Goal: Task Accomplishment & Management: Complete application form

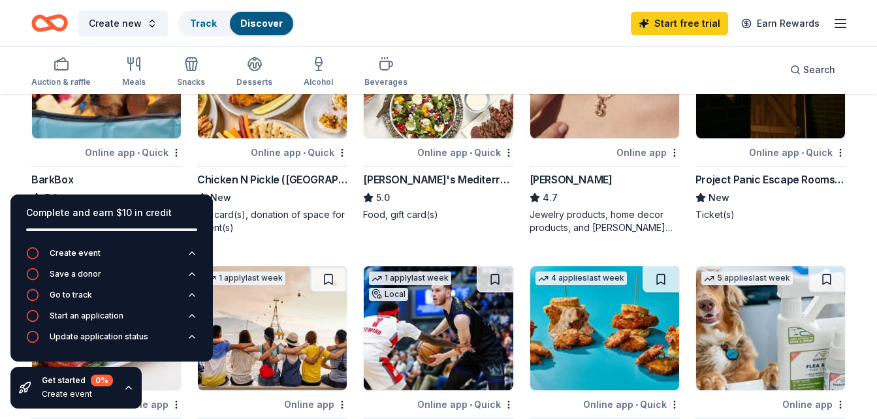
scroll to position [428, 0]
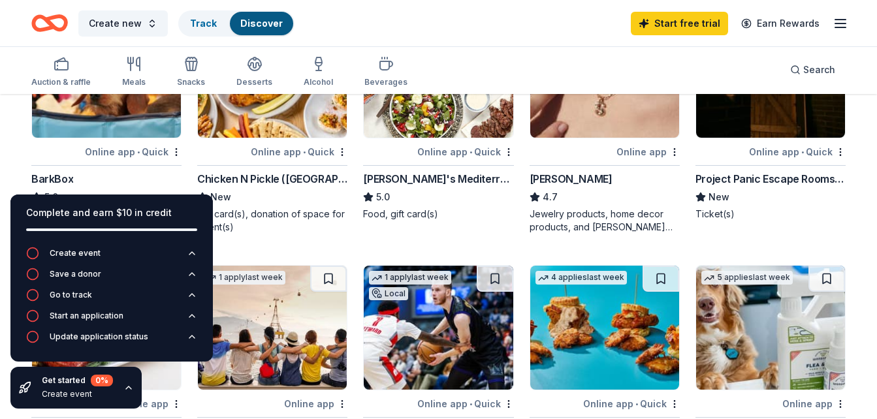
click at [131, 385] on icon "button" at bounding box center [128, 388] width 10 height 10
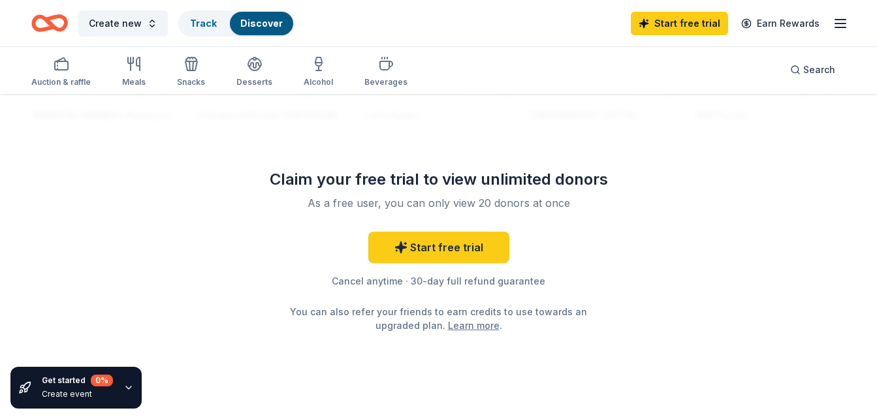
scroll to position [1290, 0]
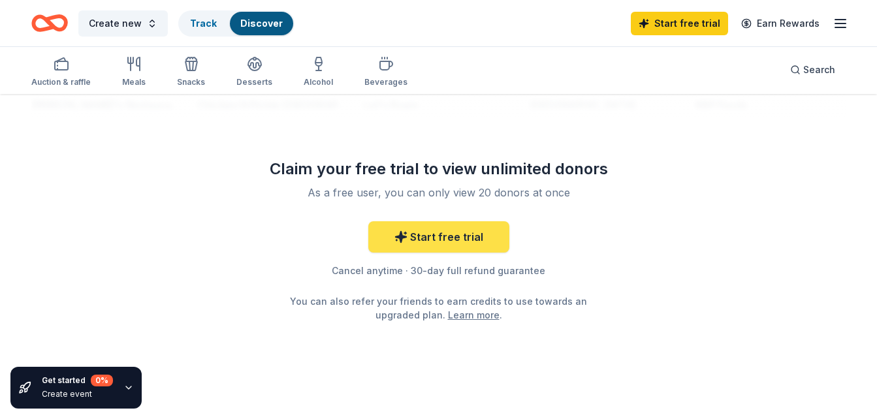
click at [479, 244] on link "Start free trial" at bounding box center [438, 236] width 141 height 31
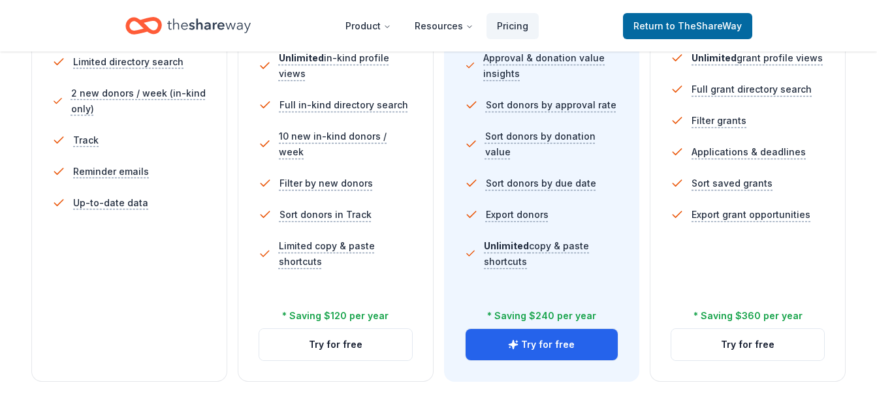
scroll to position [454, 0]
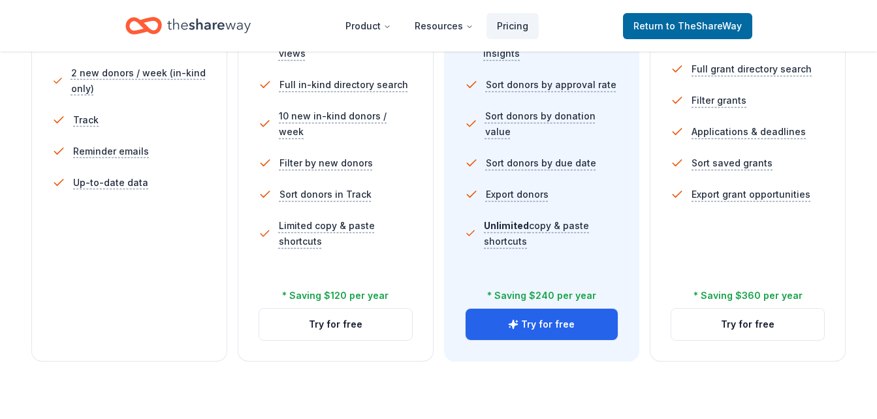
click at [614, 361] on div "In-Kind Pro Most popular You want to save even more time. $ 59 $ 39 per month b…" at bounding box center [542, 94] width 196 height 536
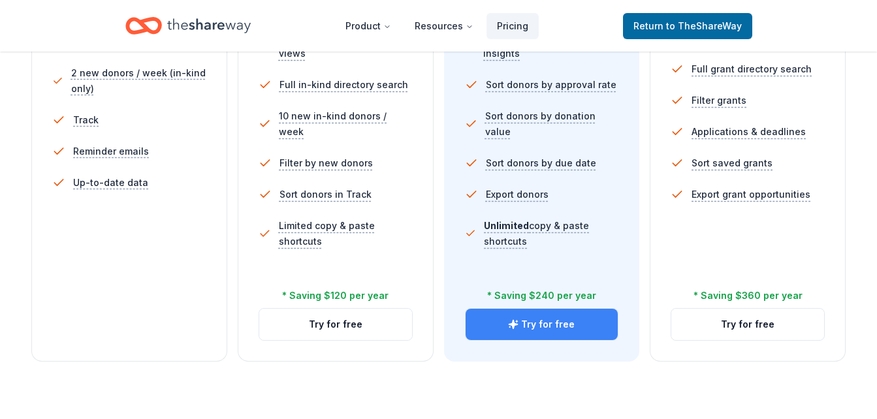
click at [611, 329] on button "Try for free" at bounding box center [542, 324] width 153 height 31
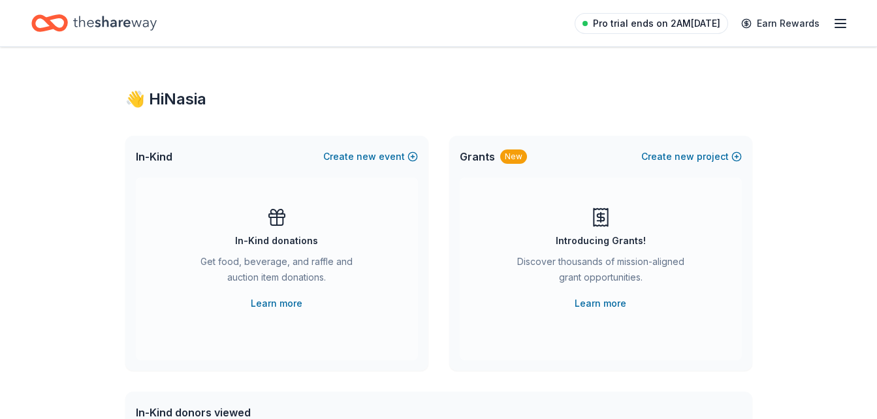
click at [696, 28] on span "Pro trial ends on 2AM[DATE]" at bounding box center [656, 24] width 127 height 16
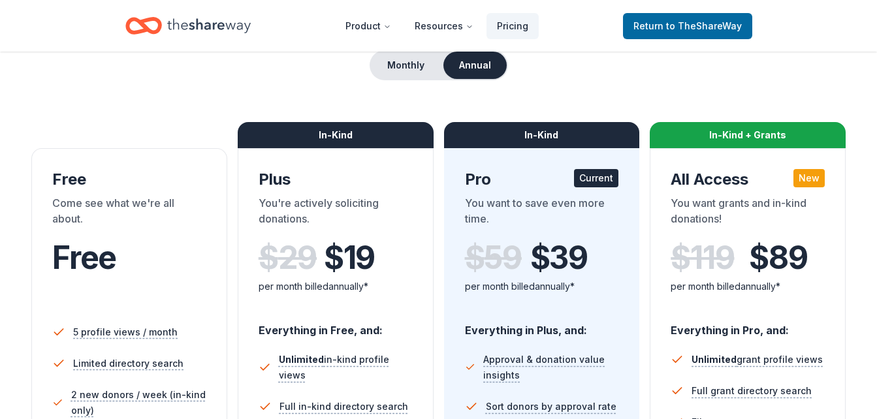
scroll to position [126, 0]
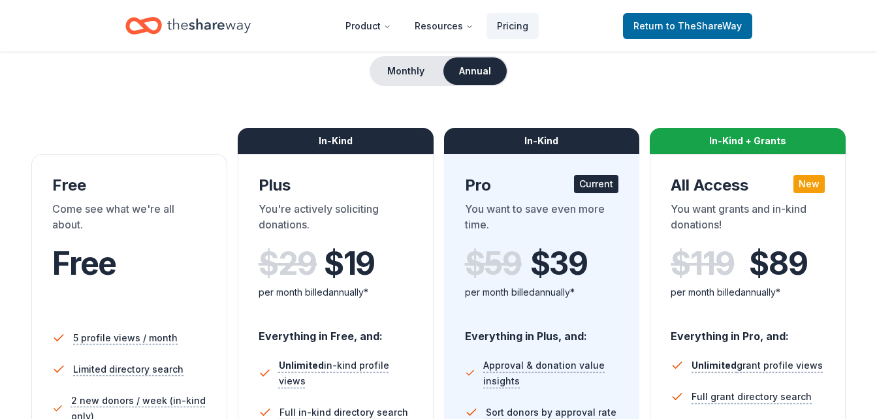
click at [199, 33] on icon "Home" at bounding box center [209, 25] width 84 height 27
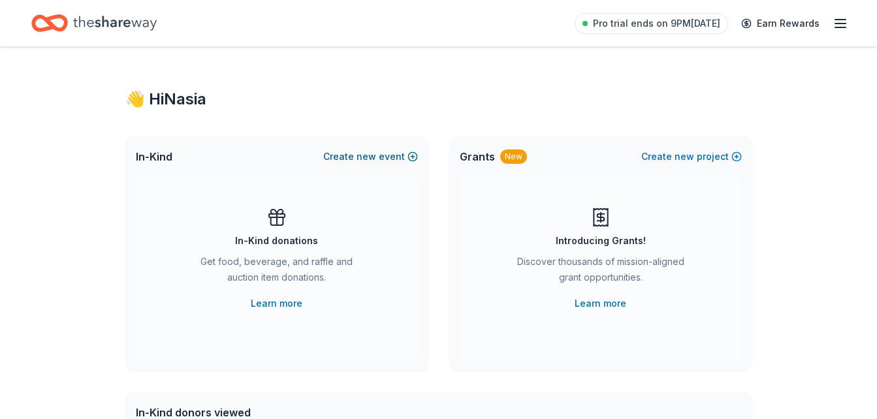
click at [345, 158] on button "Create new event" at bounding box center [370, 157] width 95 height 16
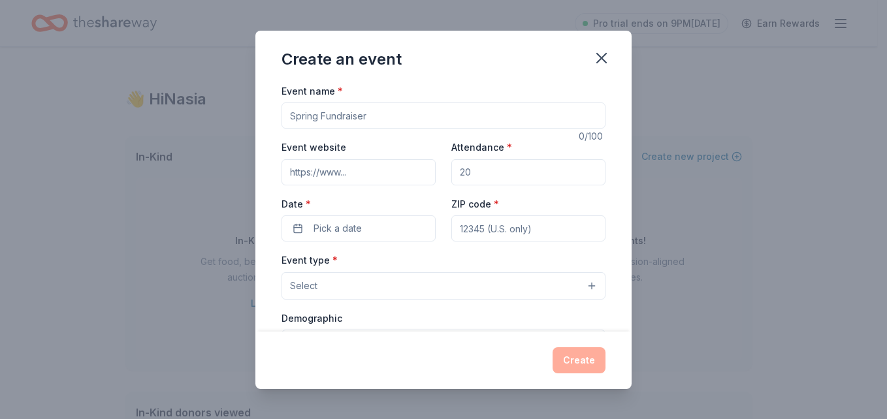
click at [300, 118] on input "Event name *" at bounding box center [443, 116] width 324 height 26
click at [507, 116] on input "Event name *" at bounding box center [443, 116] width 324 height 26
type input "f"
type input "Membership Meeting"
click at [404, 175] on input "Event website" at bounding box center [358, 172] width 154 height 26
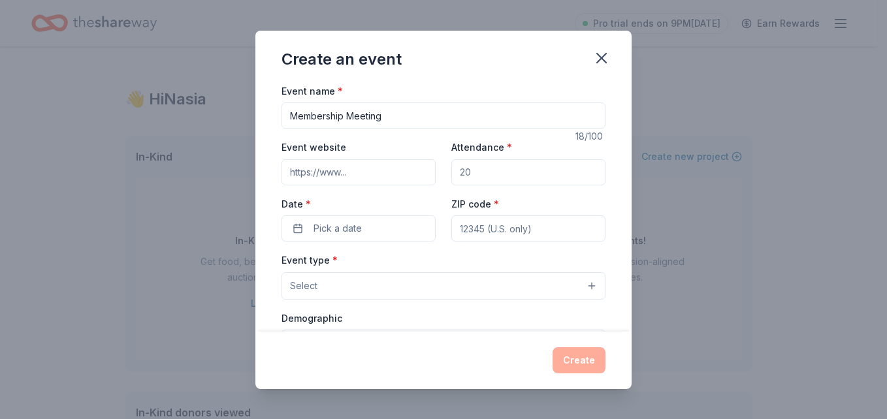
type input "0"
type input "20"
click at [387, 227] on button "Pick a date" at bounding box center [358, 229] width 154 height 26
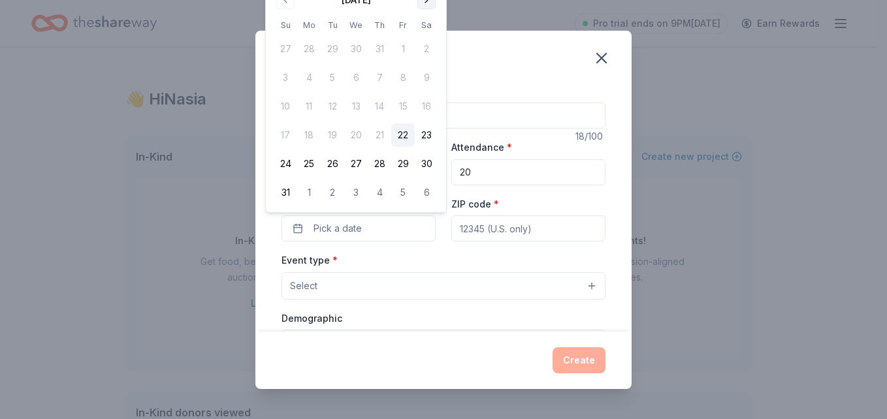
click at [432, 3] on button "Go to next month" at bounding box center [426, 0] width 18 height 18
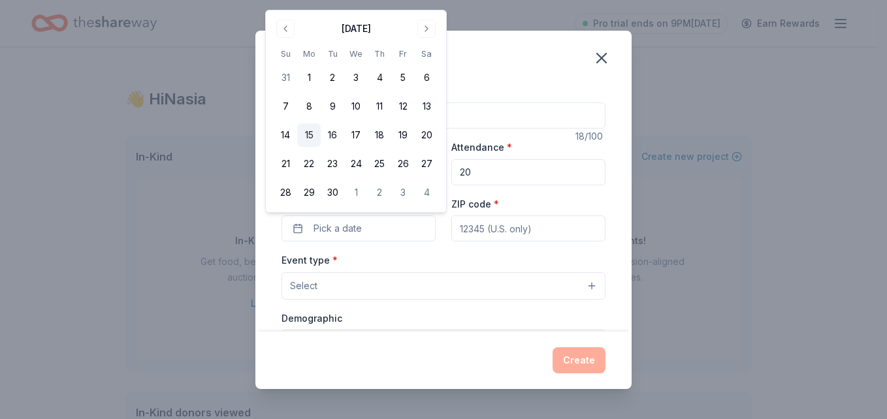
click at [311, 140] on button "15" at bounding box center [309, 135] width 24 height 24
click at [521, 229] on input "ZIP code *" at bounding box center [528, 229] width 154 height 26
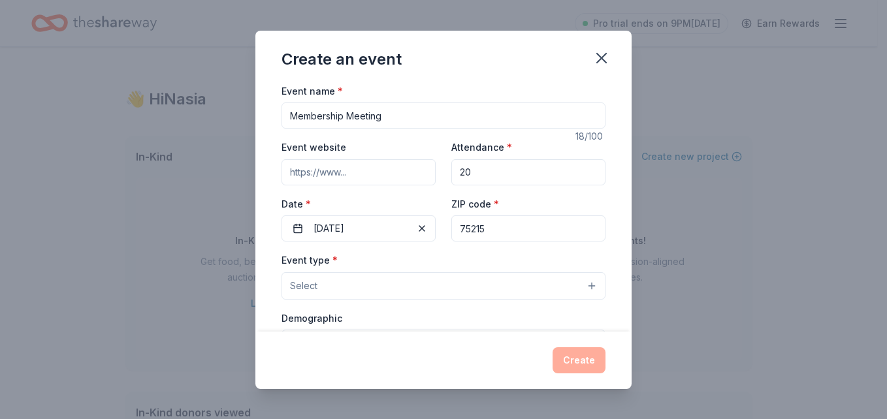
type input "75215"
click at [574, 272] on button "Select" at bounding box center [443, 285] width 324 height 27
click at [570, 291] on button "Select" at bounding box center [443, 285] width 324 height 27
click at [579, 287] on button "Select" at bounding box center [443, 285] width 324 height 27
click at [569, 281] on button "Select" at bounding box center [443, 285] width 324 height 27
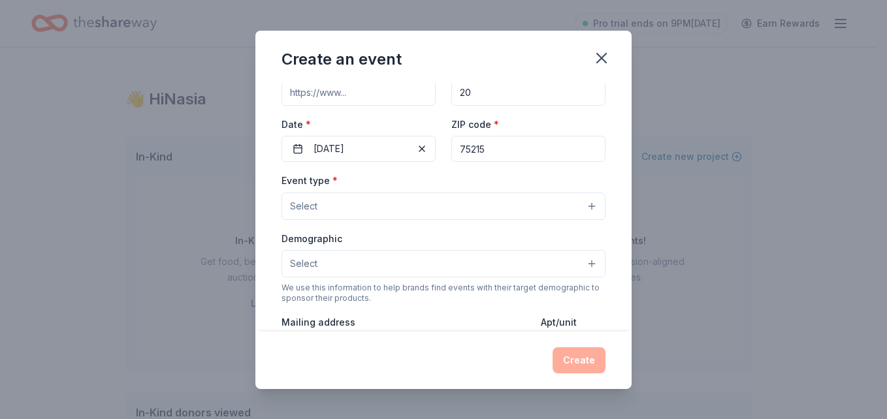
scroll to position [83, 0]
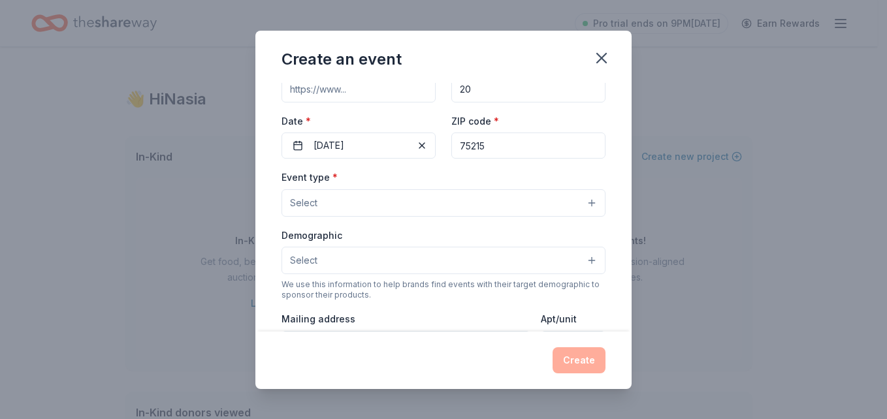
click at [588, 209] on button "Select" at bounding box center [443, 202] width 324 height 27
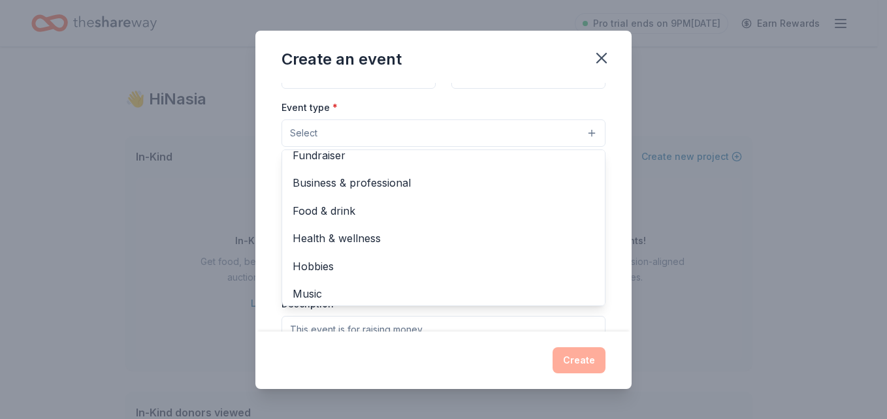
scroll to position [0, 0]
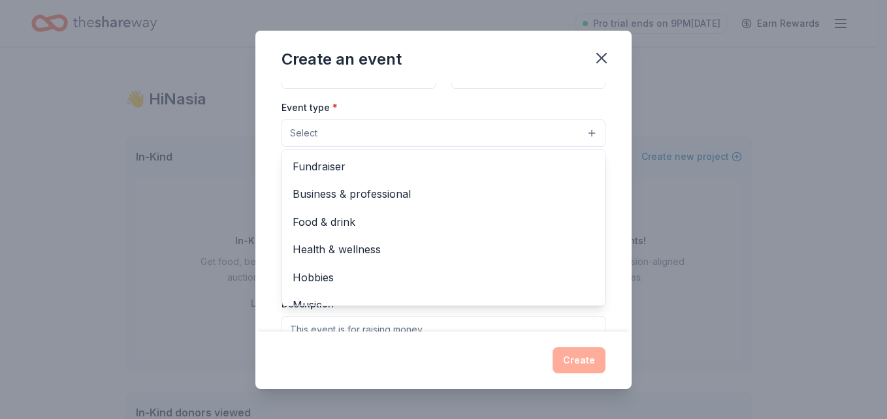
click at [514, 172] on span "Fundraiser" at bounding box center [444, 166] width 302 height 17
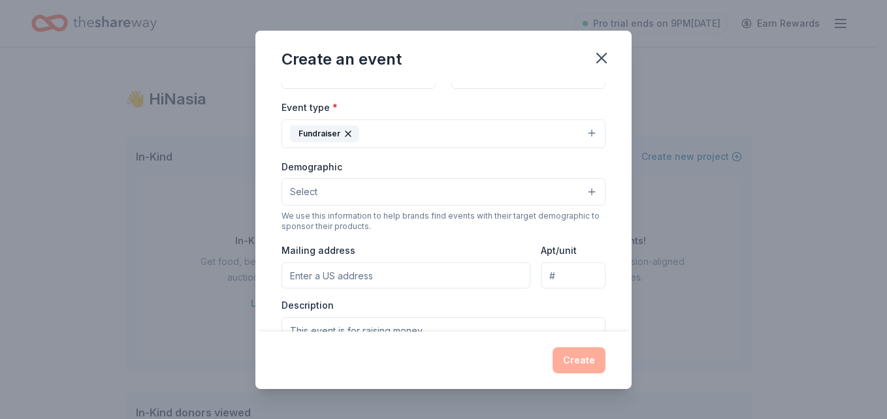
click at [539, 189] on button "Select" at bounding box center [443, 191] width 324 height 27
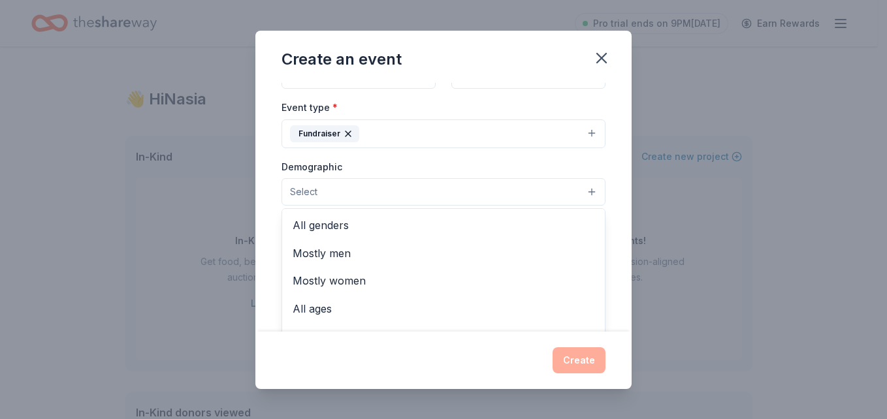
click at [496, 216] on div "All genders" at bounding box center [443, 225] width 323 height 27
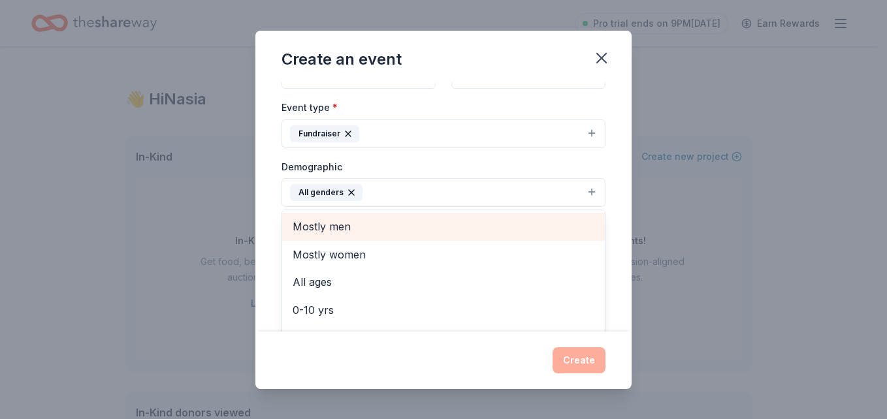
click at [479, 284] on span "All ages" at bounding box center [444, 282] width 302 height 17
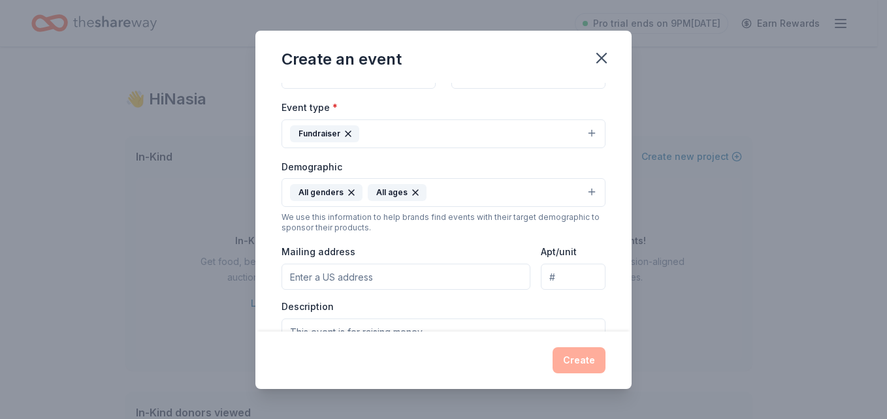
click at [464, 280] on input "Mailing address" at bounding box center [405, 277] width 249 height 26
type input "2826 Elsie Fayhe Higgins St"
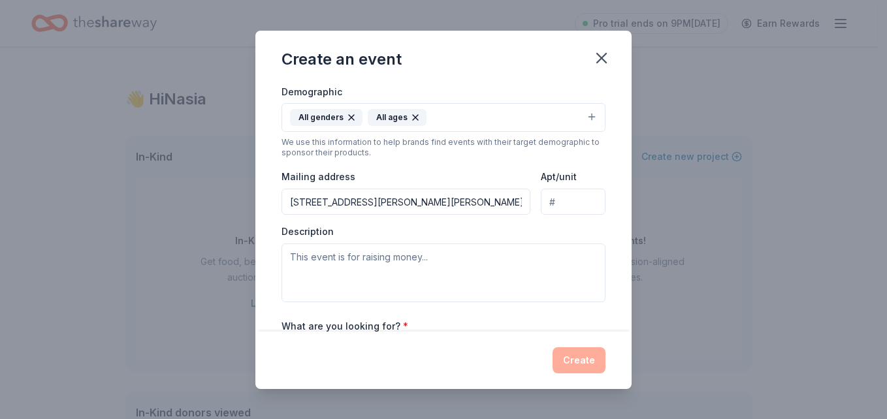
scroll to position [232, 0]
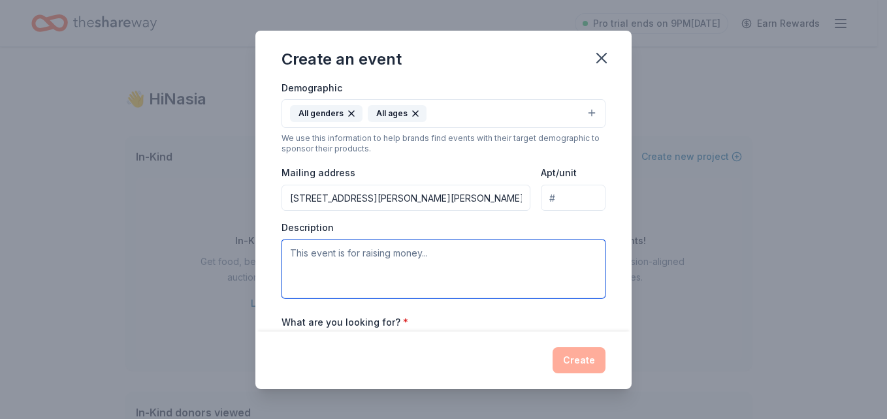
click at [450, 261] on textarea at bounding box center [443, 269] width 324 height 59
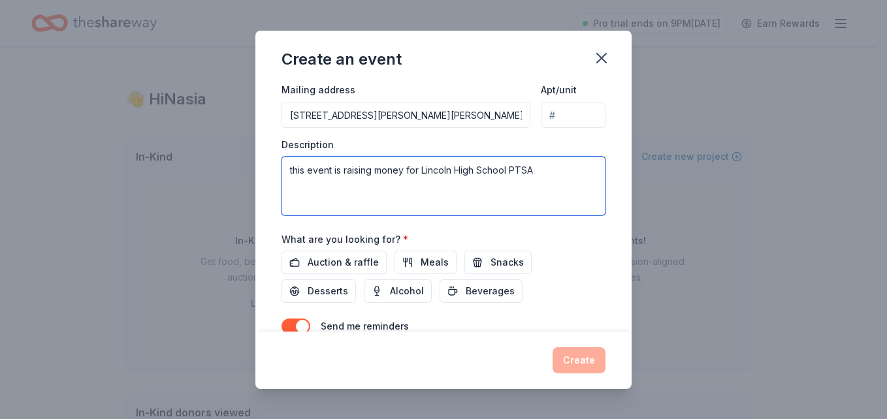
scroll to position [334, 0]
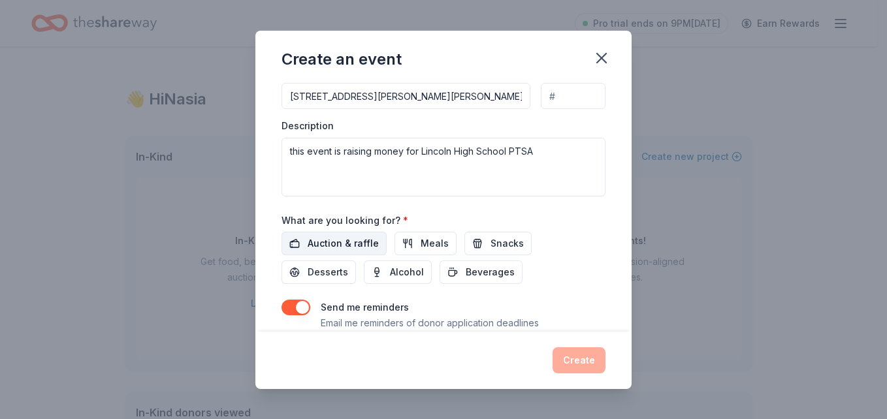
click at [351, 242] on span "Auction & raffle" at bounding box center [343, 244] width 71 height 16
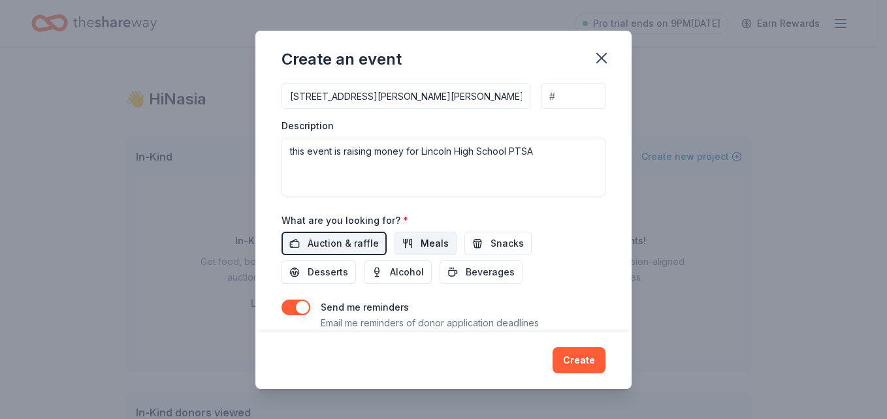
click at [434, 251] on span "Meals" at bounding box center [435, 244] width 28 height 16
click at [496, 255] on button "Snacks" at bounding box center [497, 244] width 67 height 24
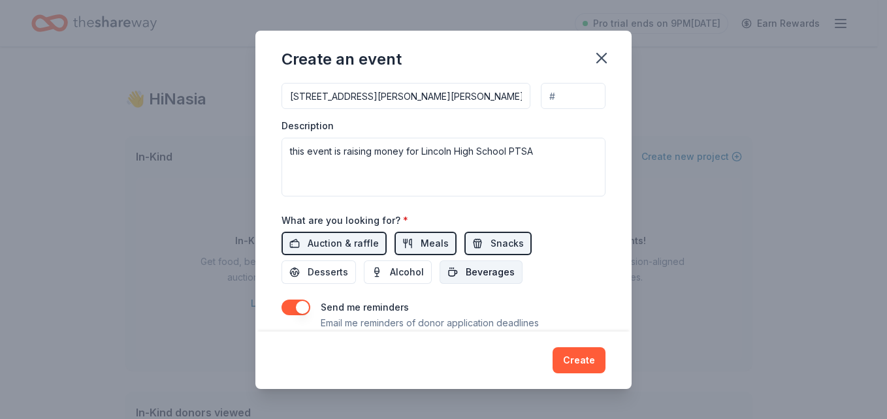
click at [474, 280] on span "Beverages" at bounding box center [490, 273] width 49 height 16
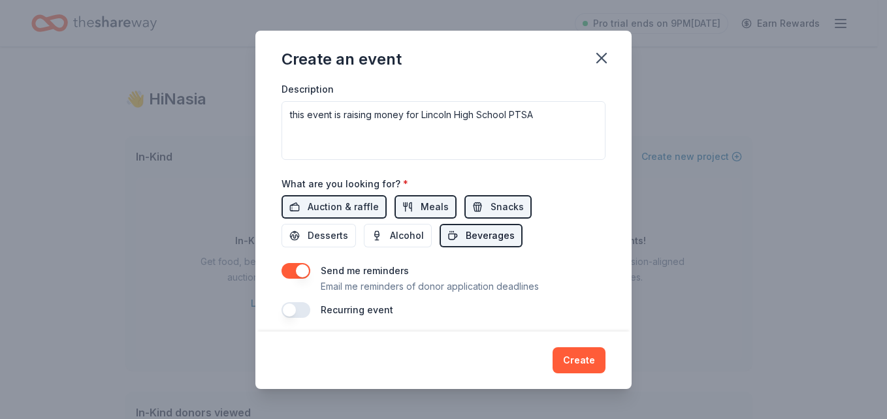
scroll to position [378, 0]
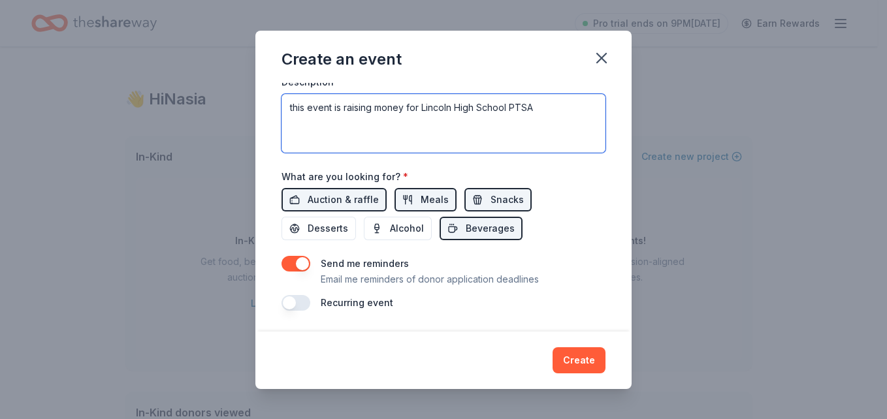
click at [387, 117] on textarea "this event is raising money for Lincoln High School PTSA" at bounding box center [443, 123] width 324 height 59
paste textarea "Lincoln High School isn’t just a campus—it’s a powerhouse of excellence, grit, …"
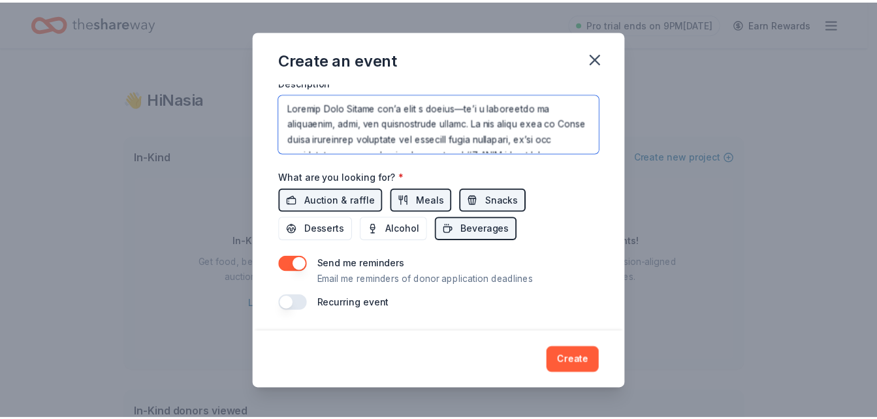
scroll to position [306, 0]
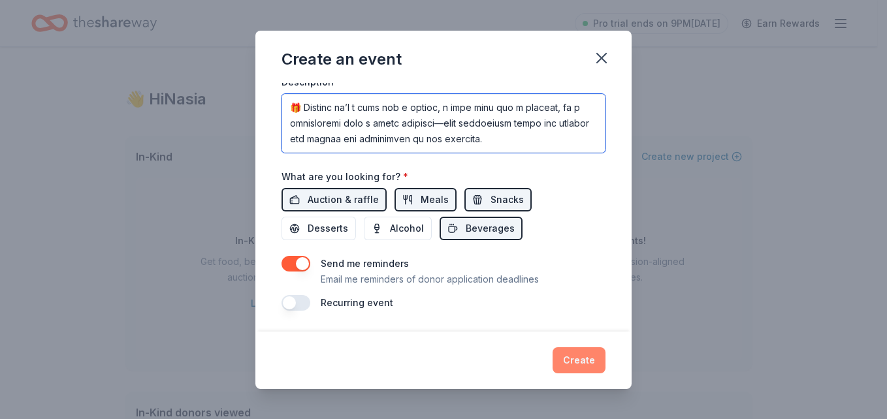
type textarea "Lincoln High School isn’t just a campus—it’s a powerhouse of excellence, grit, …"
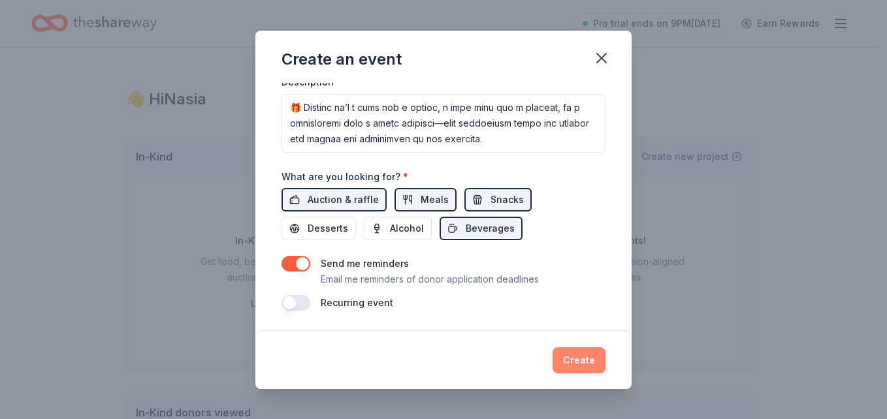
click at [564, 365] on button "Create" at bounding box center [579, 360] width 53 height 26
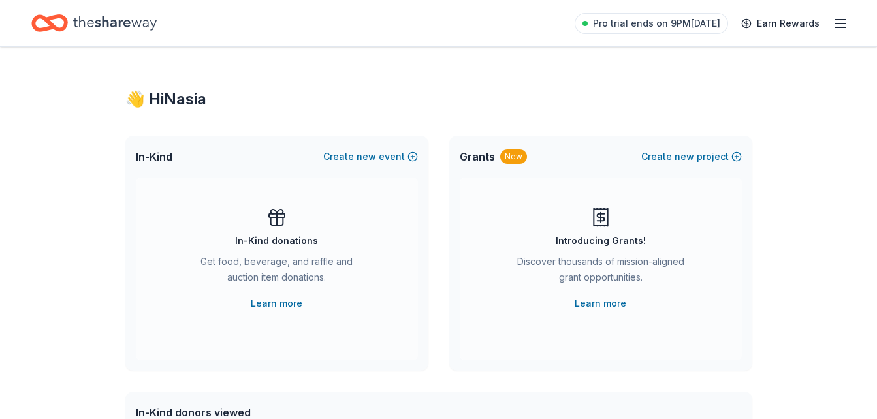
scroll to position [0, 0]
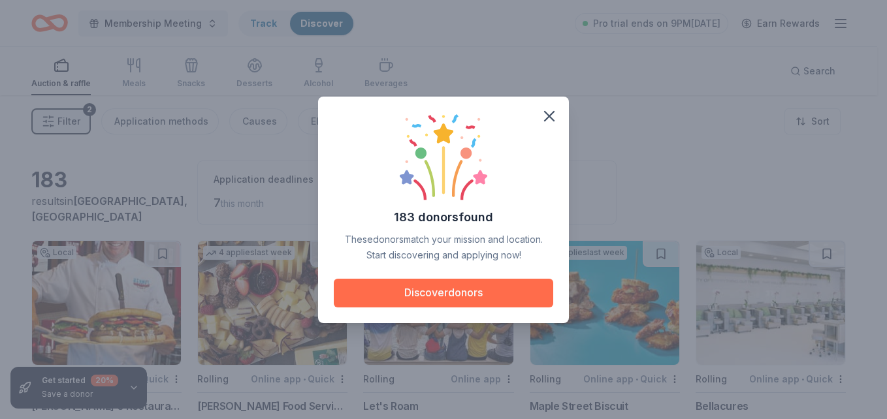
click at [512, 300] on button "Discover donors" at bounding box center [443, 293] width 219 height 29
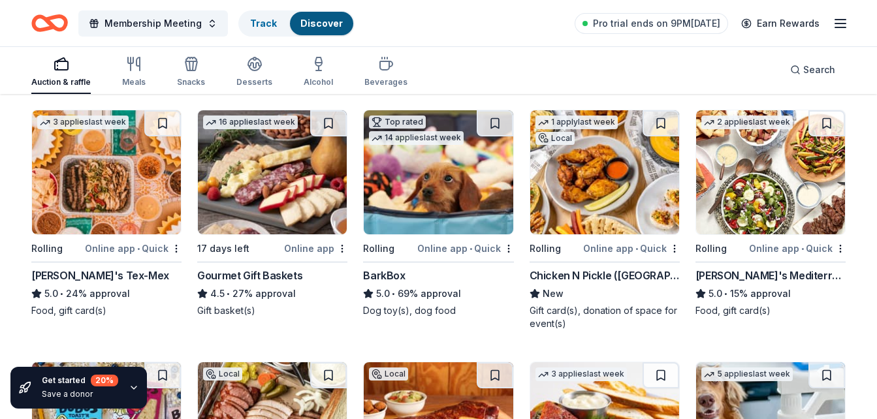
scroll to position [386, 0]
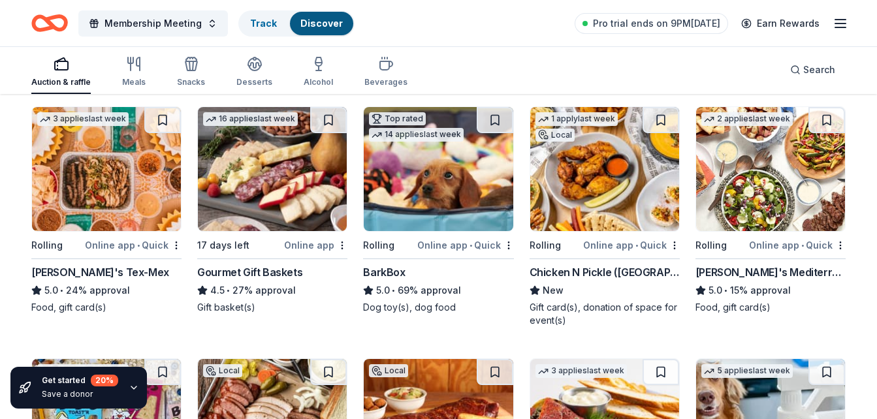
click at [129, 291] on div "5.0 • 24% approval" at bounding box center [106, 291] width 150 height 16
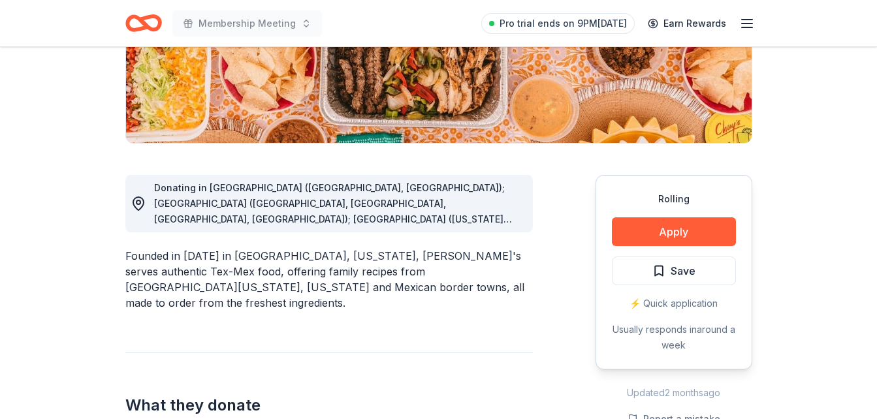
scroll to position [261, 0]
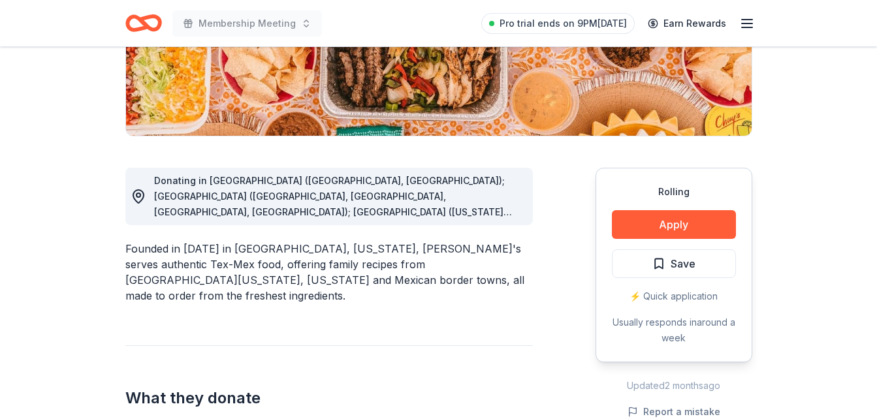
click at [507, 201] on div "Donating in AL (Birmingham, Huntsville); AR (Fayetteville, Little Rock, North L…" at bounding box center [338, 196] width 368 height 47
click at [487, 211] on span "Donating in AL (Birmingham, Huntsville); AR (Fayetteville, Little Rock, North L…" at bounding box center [337, 329] width 367 height 309
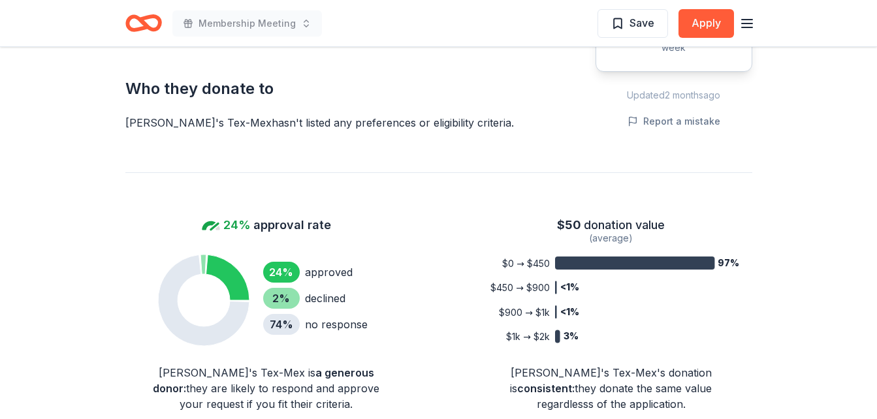
scroll to position [731, 0]
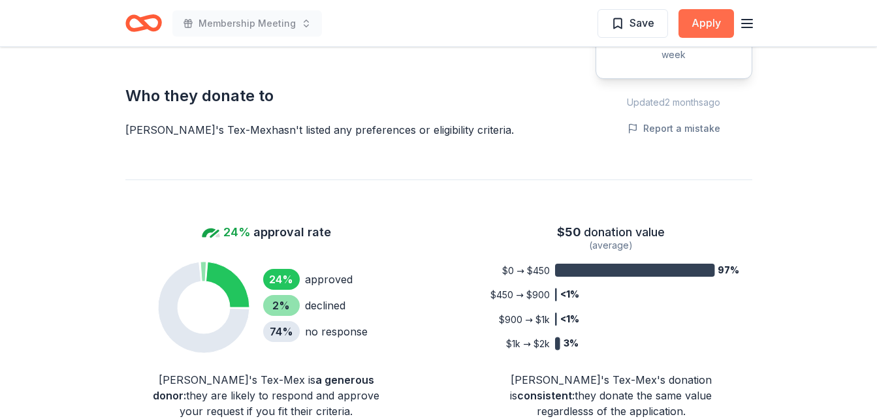
click at [705, 33] on button "Apply" at bounding box center [707, 23] width 56 height 29
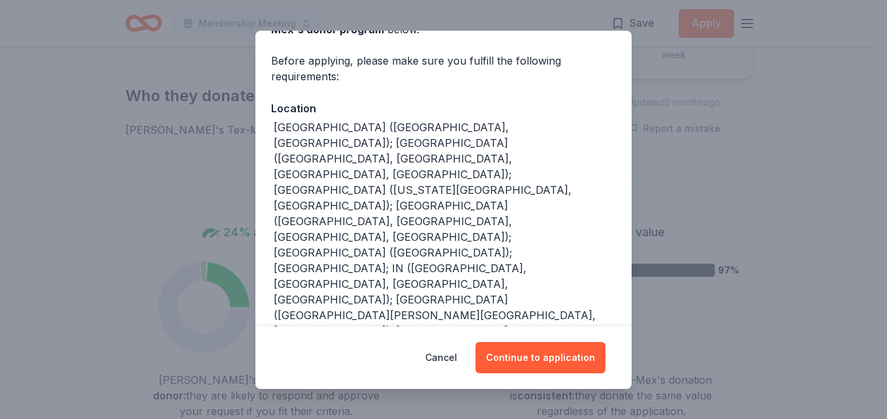
scroll to position [91, 0]
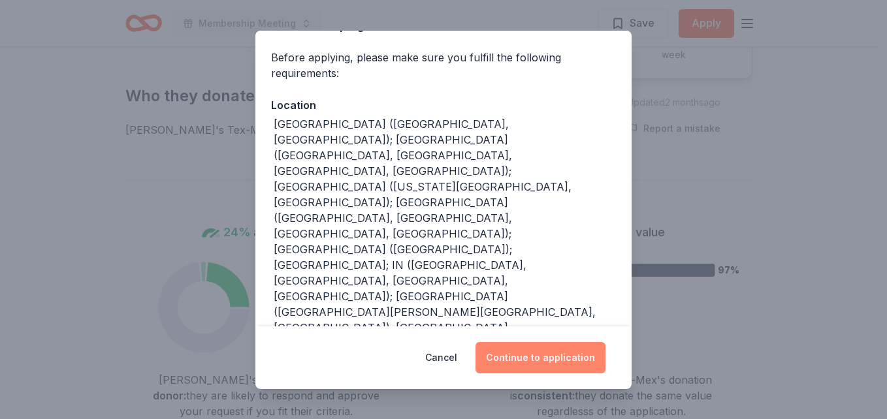
click at [583, 361] on button "Continue to application" at bounding box center [540, 357] width 130 height 31
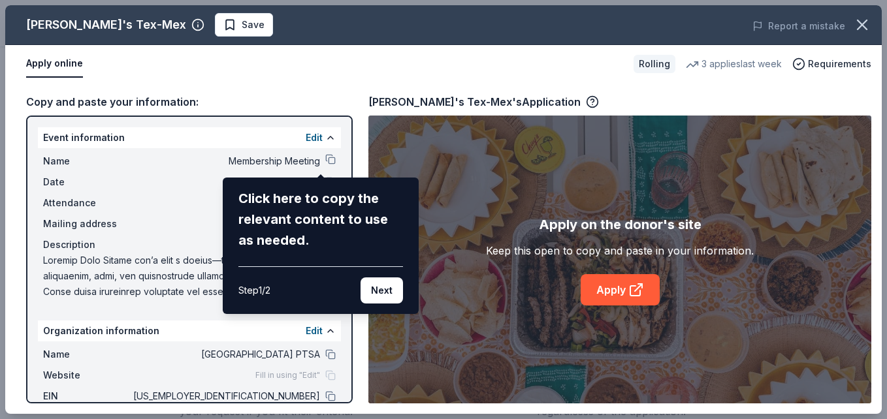
click at [637, 291] on div "Chuy's Tex-Mex Save Report a mistake Apply online Rolling 3 applies last week R…" at bounding box center [443, 209] width 876 height 409
click at [397, 292] on button "Next" at bounding box center [382, 291] width 42 height 26
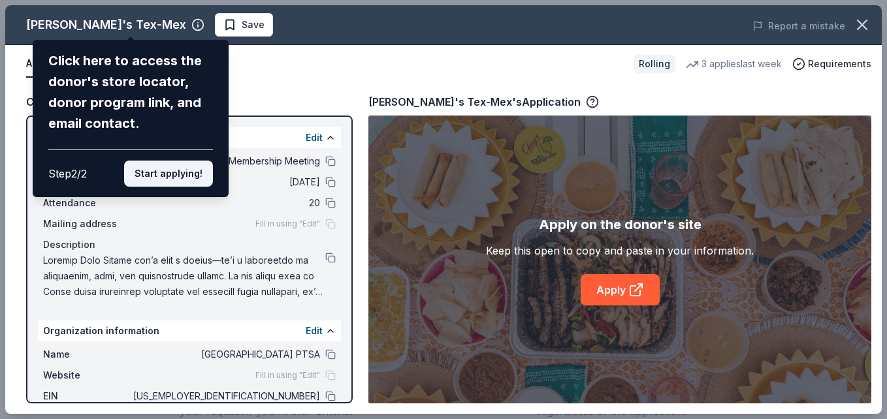
click at [183, 169] on button "Start applying!" at bounding box center [168, 174] width 89 height 26
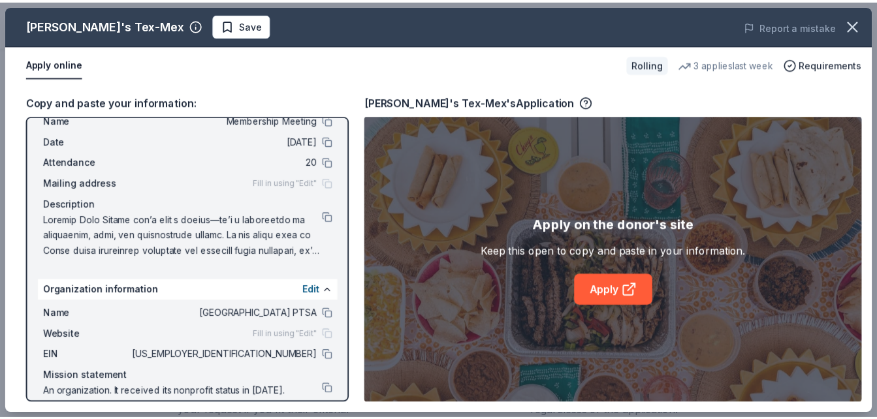
scroll to position [54, 0]
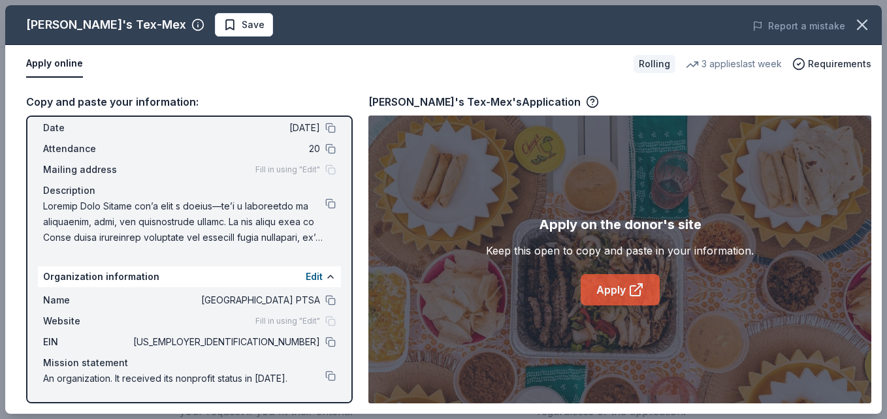
click at [617, 285] on link "Apply" at bounding box center [620, 289] width 79 height 31
click at [817, 57] on span "Requirements" at bounding box center [839, 64] width 63 height 16
click at [863, 25] on icon "button" at bounding box center [862, 25] width 18 height 18
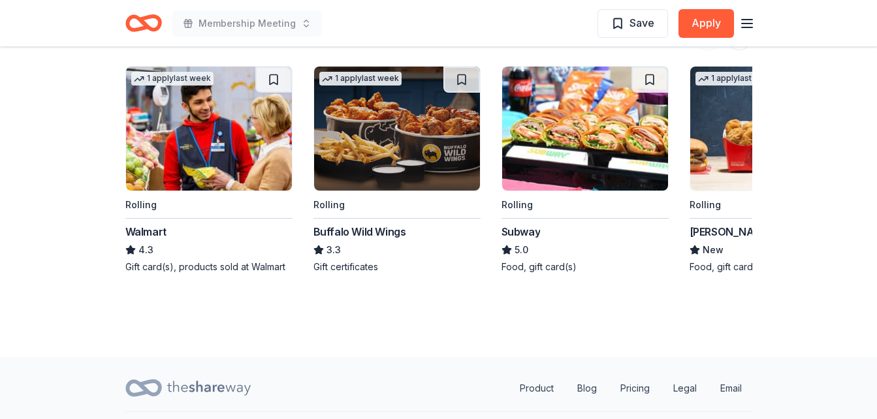
scroll to position [1763, 0]
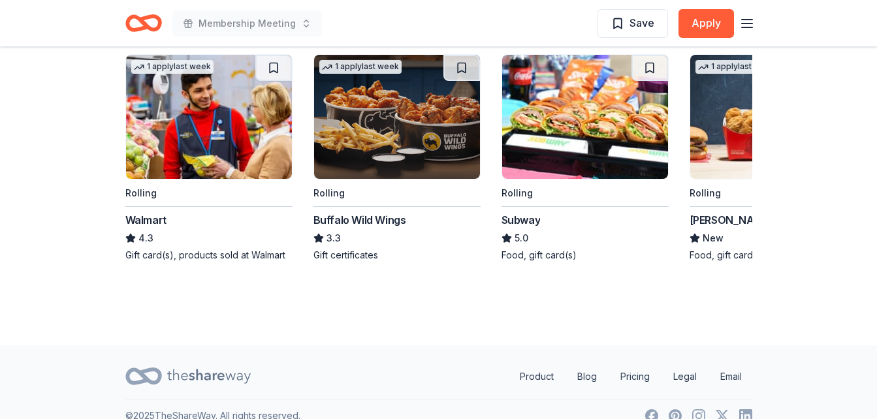
click at [523, 212] on div "Subway" at bounding box center [521, 220] width 39 height 16
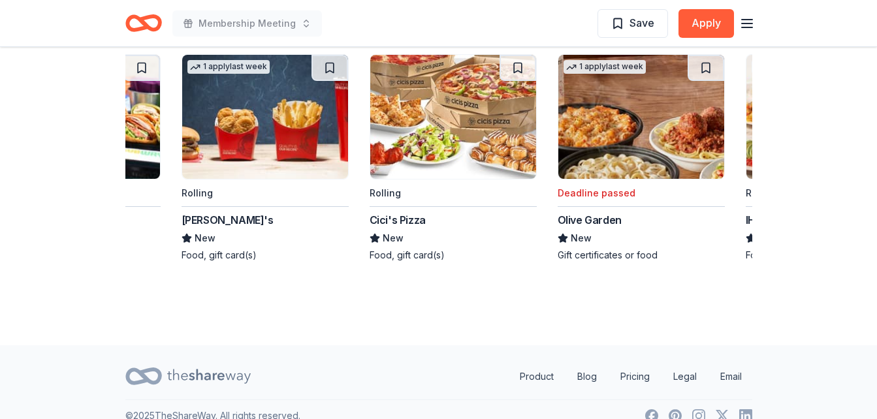
scroll to position [0, 509]
click at [220, 212] on div "Wendy's" at bounding box center [227, 220] width 92 height 16
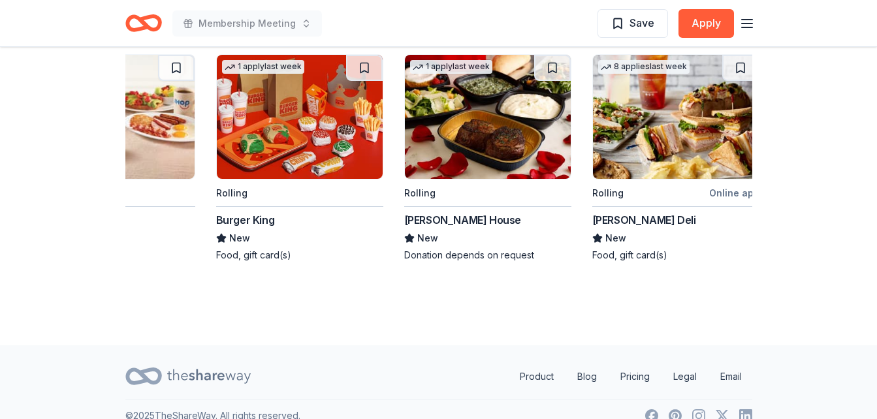
scroll to position [0, 1233]
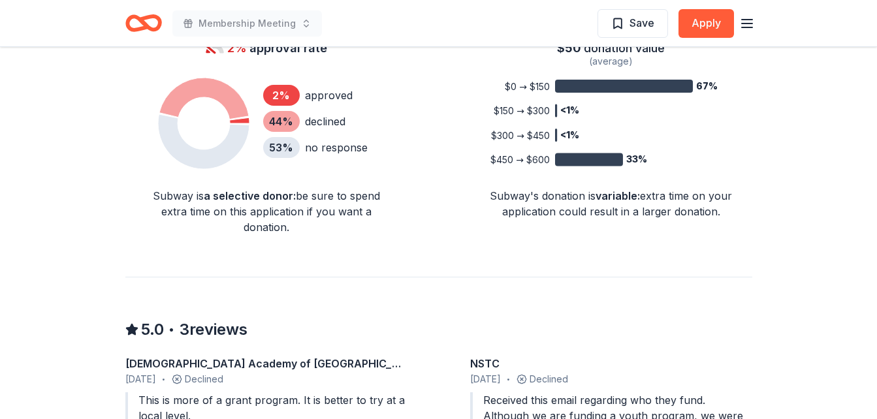
scroll to position [914, 0]
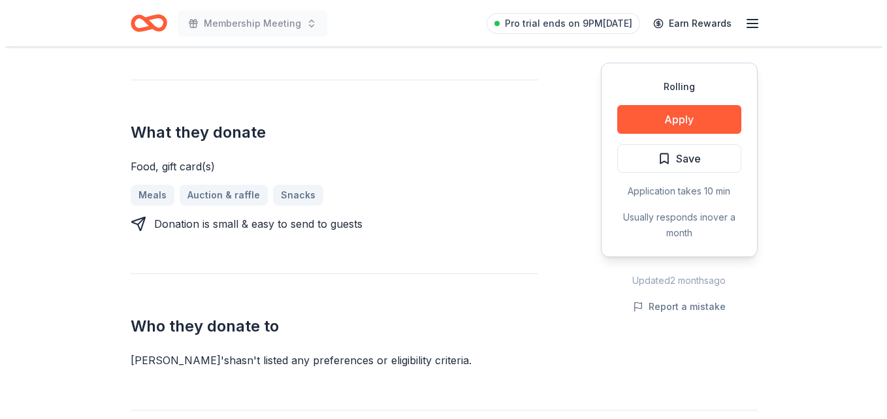
scroll to position [438, 0]
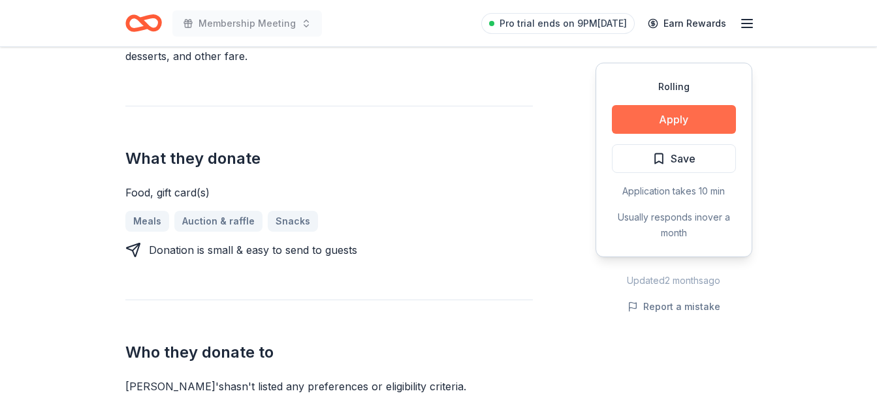
click at [671, 107] on button "Apply" at bounding box center [674, 119] width 124 height 29
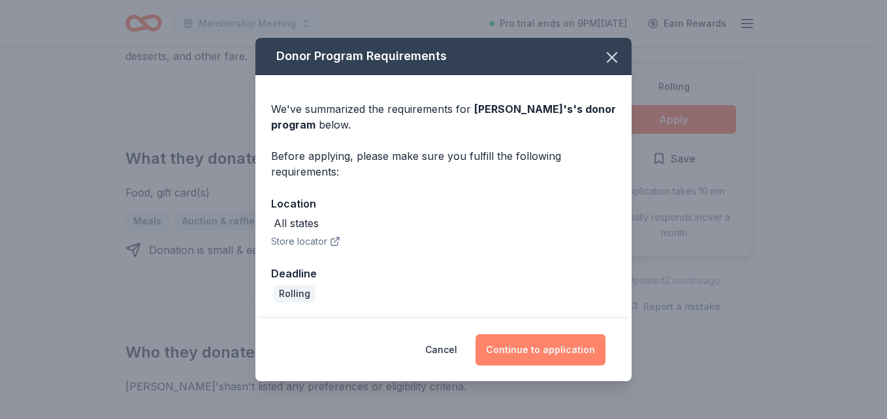
click at [585, 361] on button "Continue to application" at bounding box center [540, 349] width 130 height 31
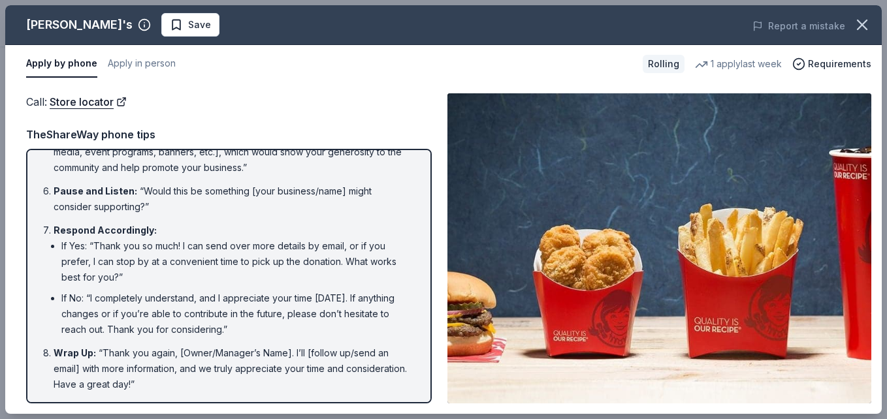
scroll to position [252, 0]
drag, startPoint x: 202, startPoint y: 385, endPoint x: 140, endPoint y: 311, distance: 96.5
click at [140, 311] on ol "Introduction : “Hello, this is [Your Name] from [Your Nonprofit's Name]. May I …" at bounding box center [229, 150] width 382 height 483
drag, startPoint x: 202, startPoint y: 382, endPoint x: 156, endPoint y: 287, distance: 105.2
click at [156, 287] on ol "Introduction : “Hello, this is [Your Name] from [Your Nonprofit's Name]. May I …" at bounding box center [229, 150] width 382 height 483
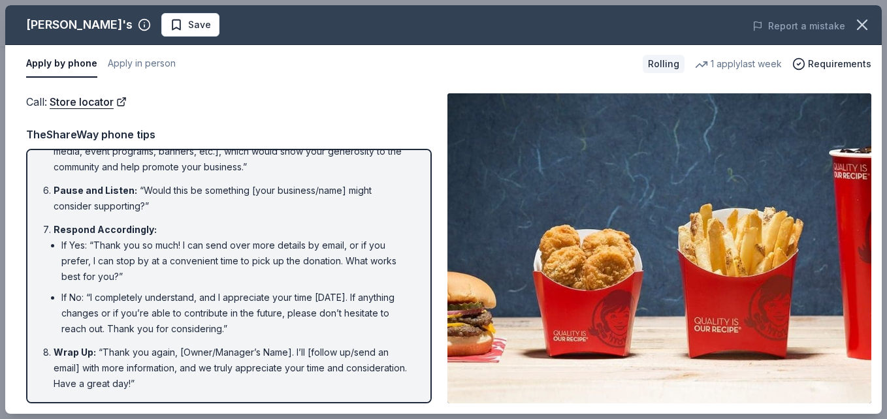
click at [154, 193] on li "Pause and Listen : “Would this be something [your business/name] might consider…" at bounding box center [233, 198] width 359 height 31
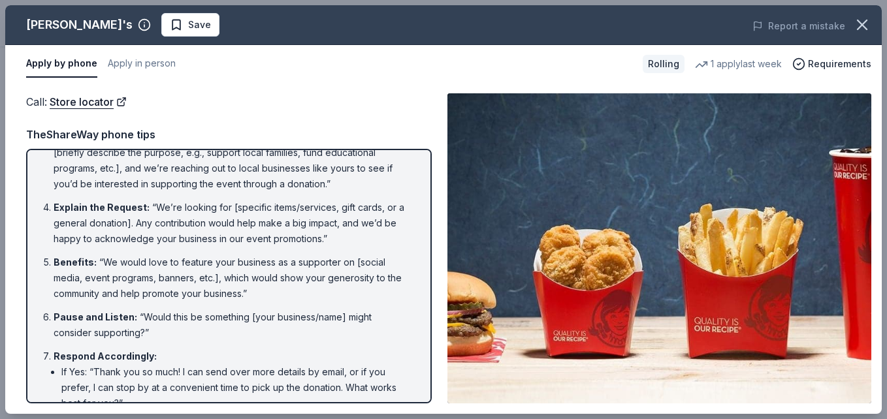
scroll to position [123, 0]
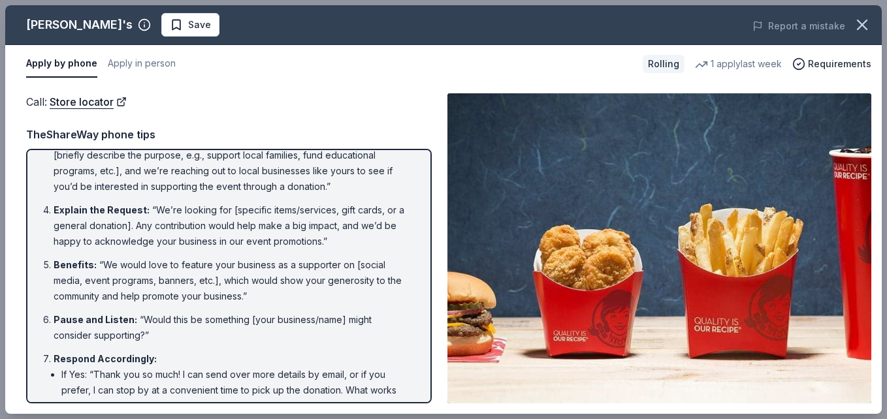
click at [315, 255] on ol "Introduction : “Hello, this is [Your Name] from [Your Nonprofit's Name]. May I …" at bounding box center [229, 279] width 382 height 483
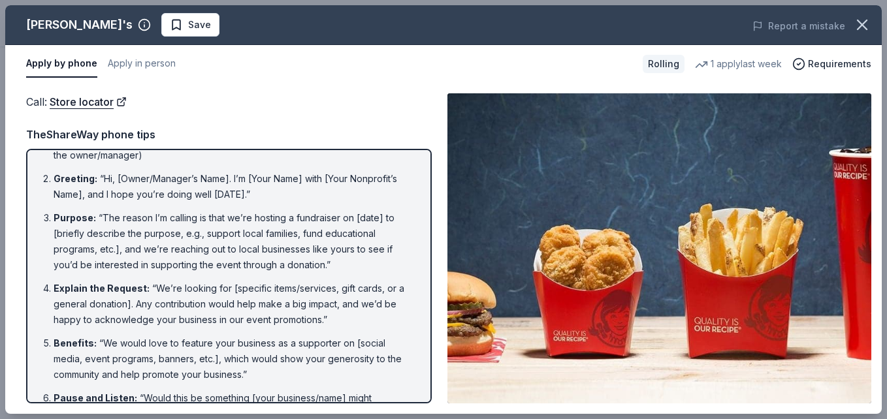
scroll to position [0, 0]
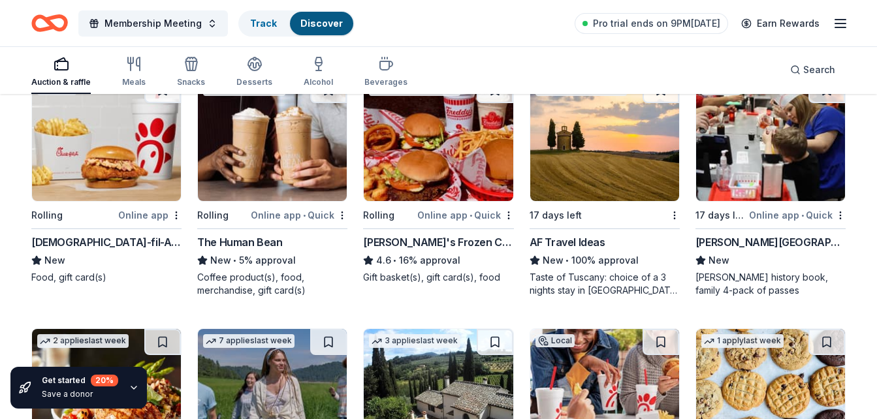
scroll to position [1160, 0]
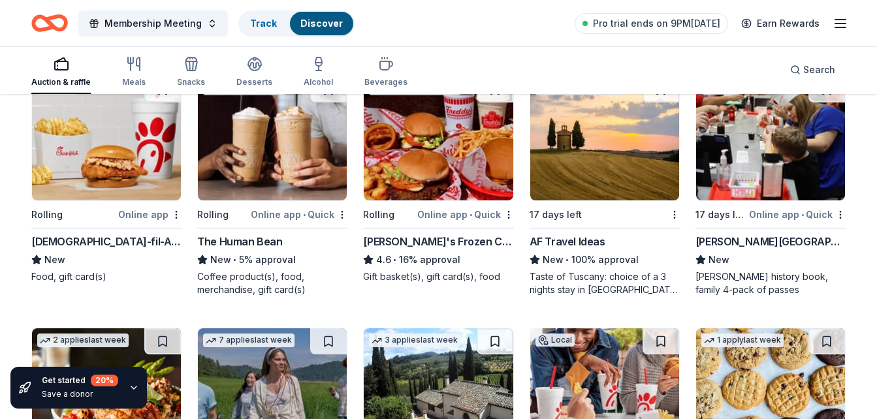
click at [740, 377] on img at bounding box center [770, 391] width 149 height 124
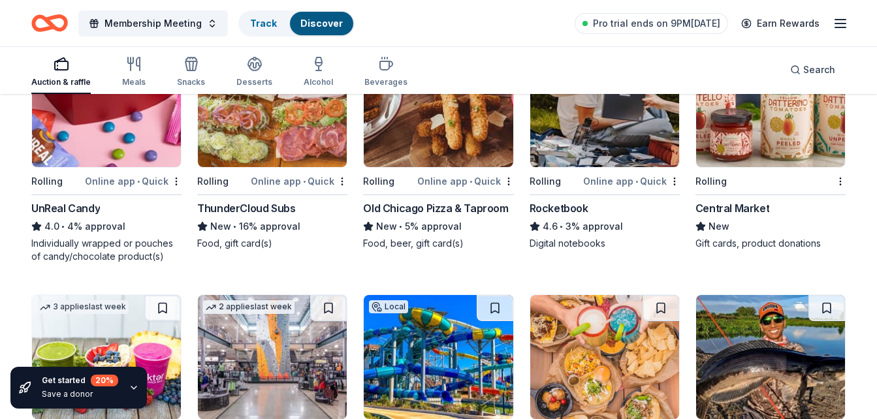
scroll to position [3702, 0]
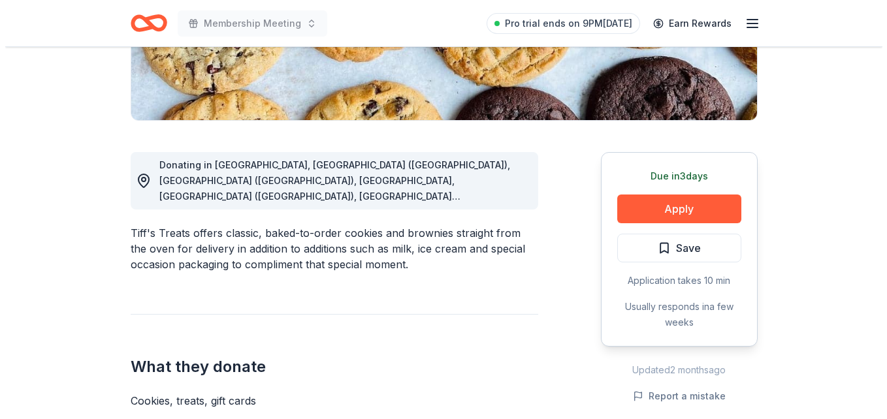
scroll to position [279, 0]
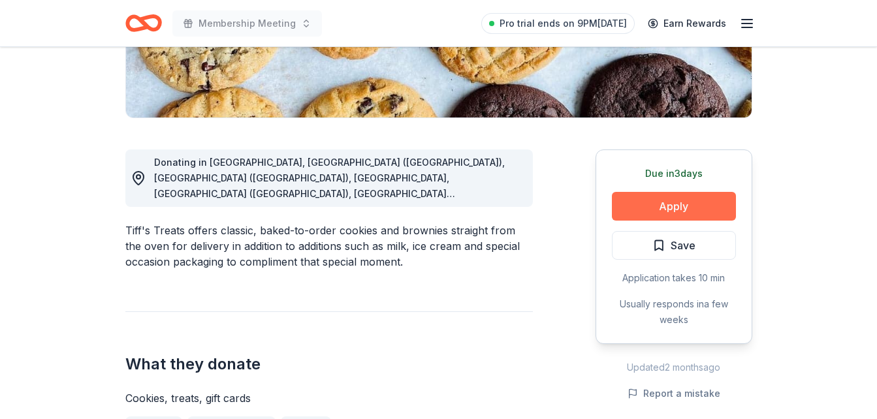
click at [703, 210] on button "Apply" at bounding box center [674, 206] width 124 height 29
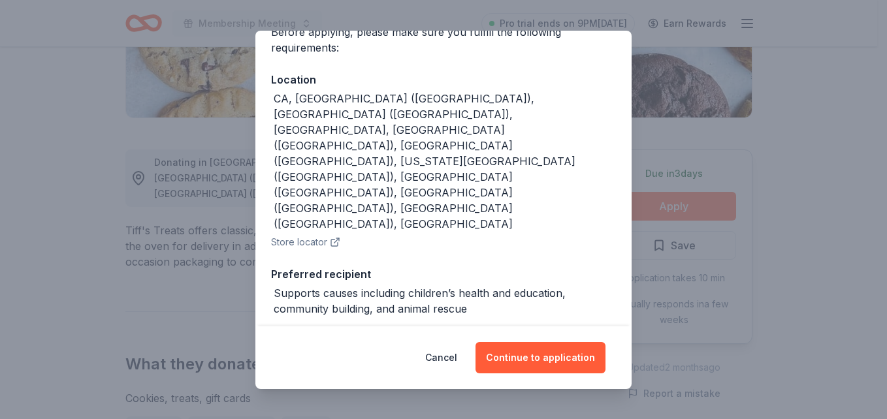
scroll to position [134, 0]
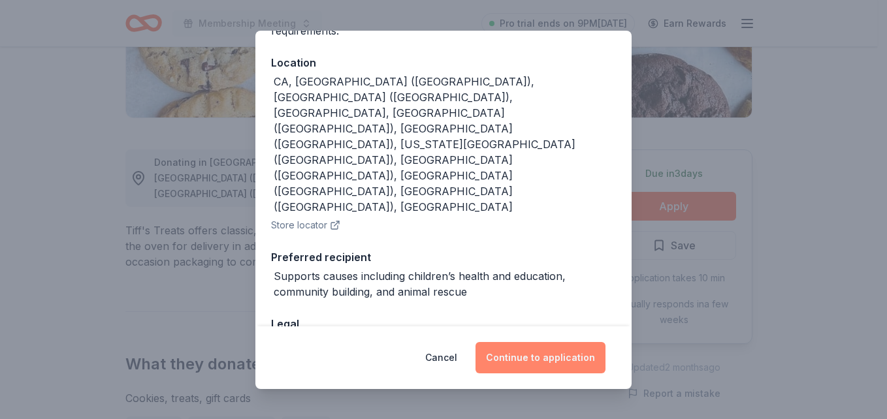
click at [568, 355] on button "Continue to application" at bounding box center [540, 357] width 130 height 31
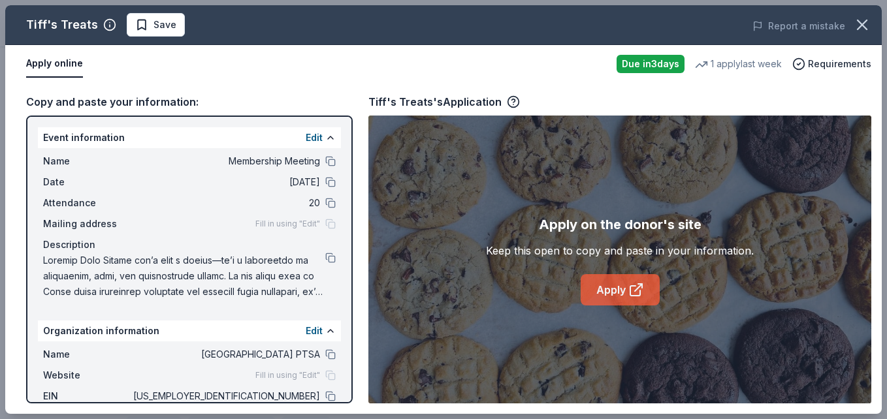
click at [630, 297] on icon at bounding box center [636, 290] width 16 height 16
